Goal: Task Accomplishment & Management: Complete application form

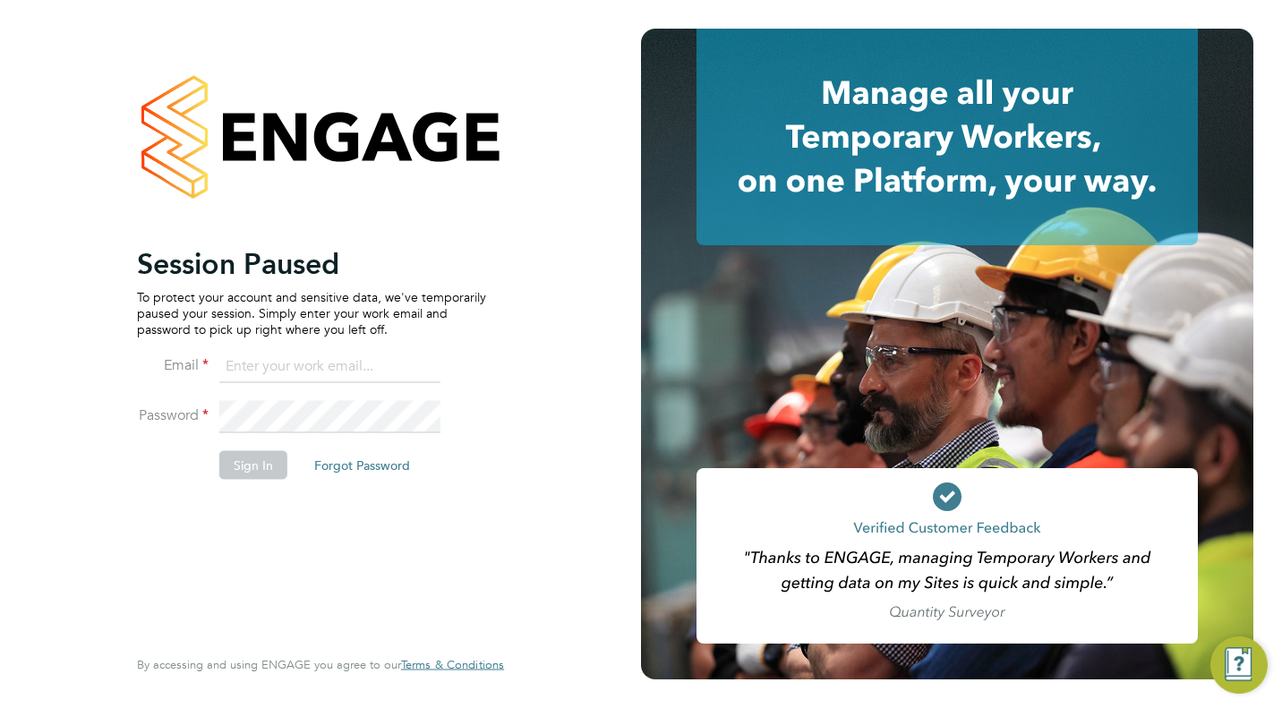
click at [268, 372] on input at bounding box center [329, 367] width 221 height 32
type input "Danielle.Cole@ngbailey.co.uk"
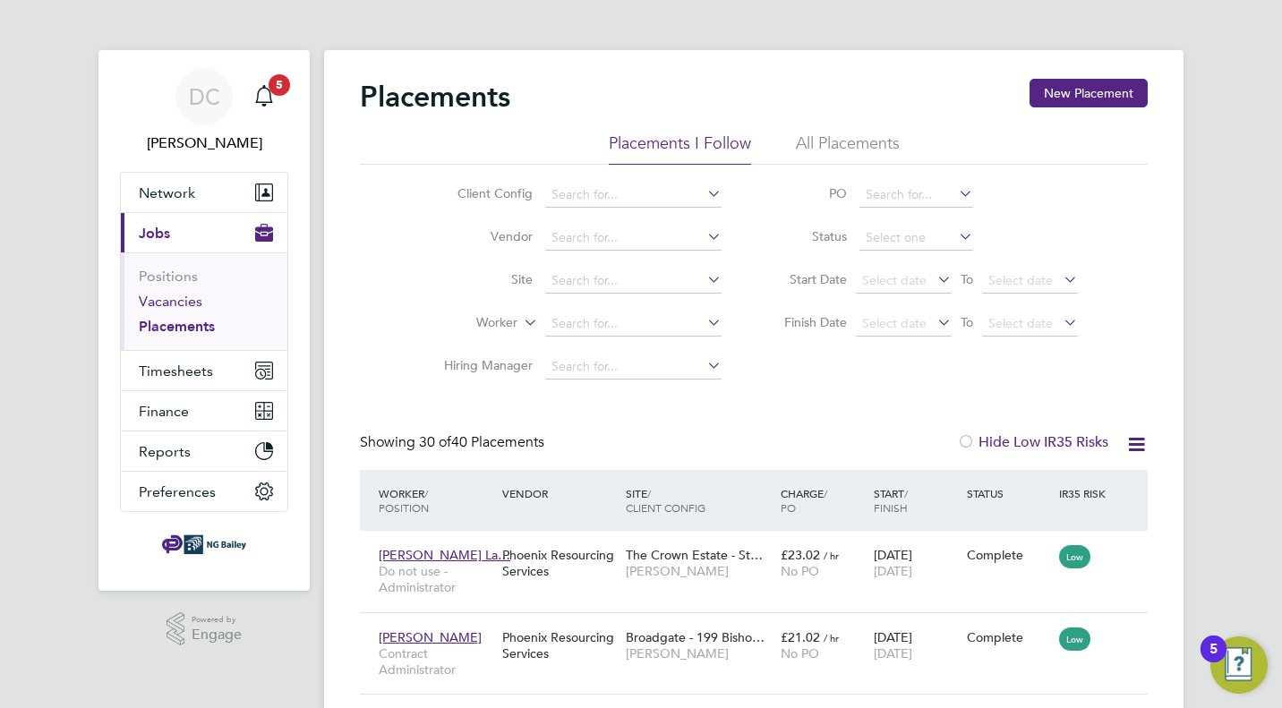
click at [174, 300] on link "Vacancies" at bounding box center [171, 301] width 64 height 17
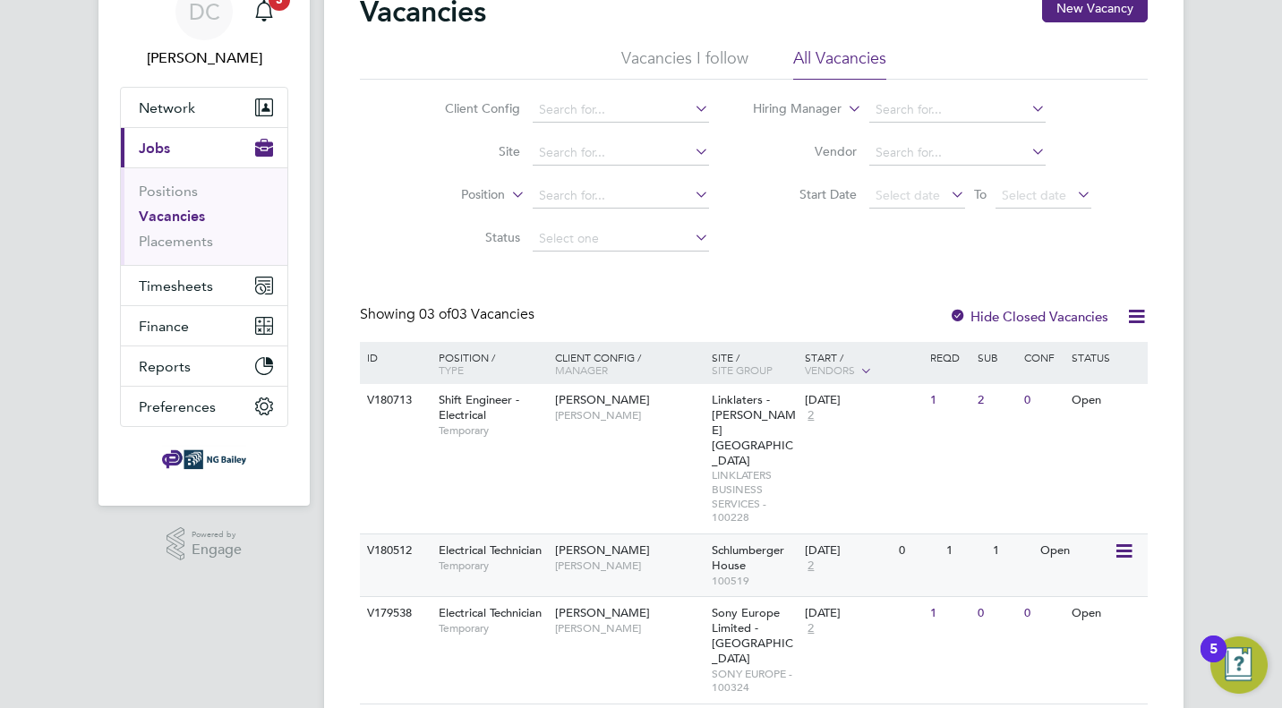
click at [1124, 541] on icon at bounding box center [1122, 551] width 18 height 21
click at [1076, 549] on li "View Details" at bounding box center [1079, 547] width 104 height 25
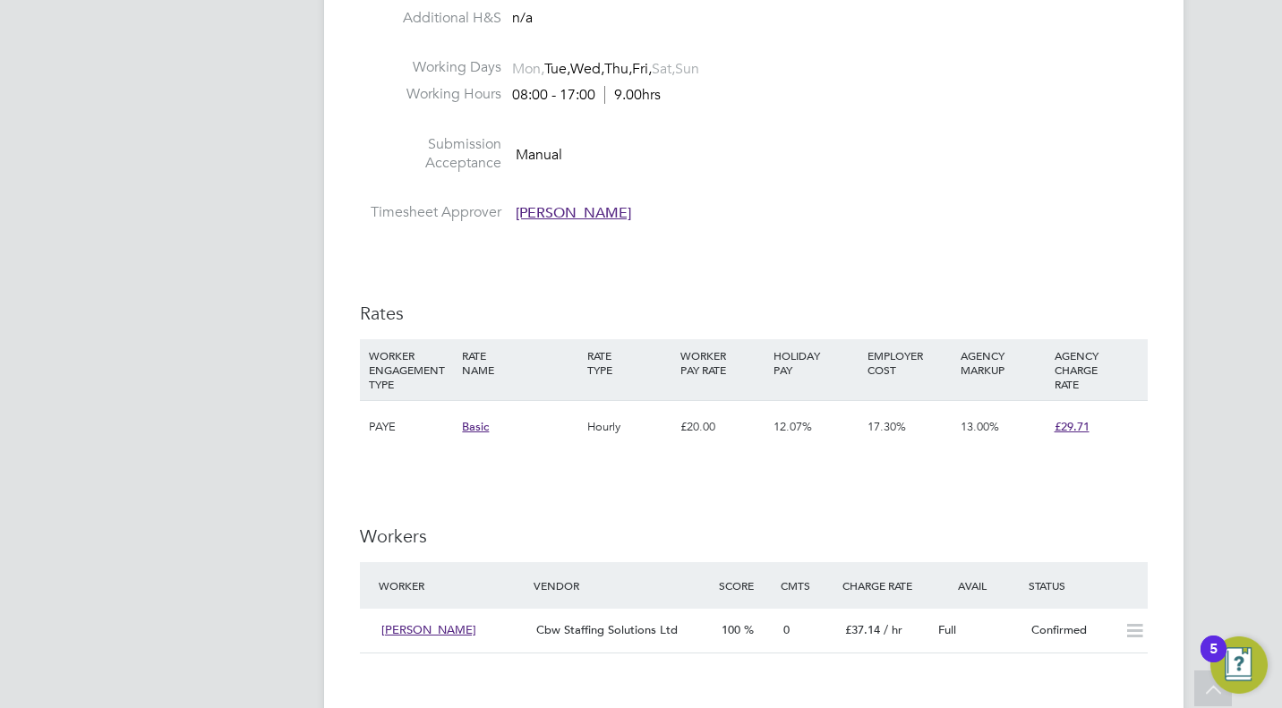
scroll to position [2280, 0]
